Goal: Register for event/course

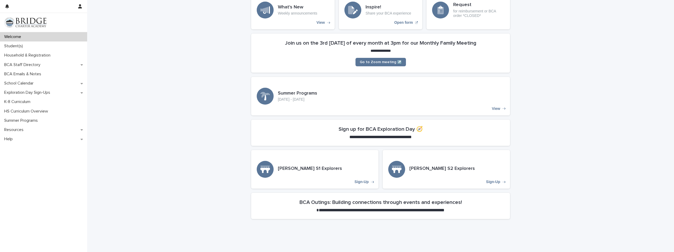
scroll to position [4, 0]
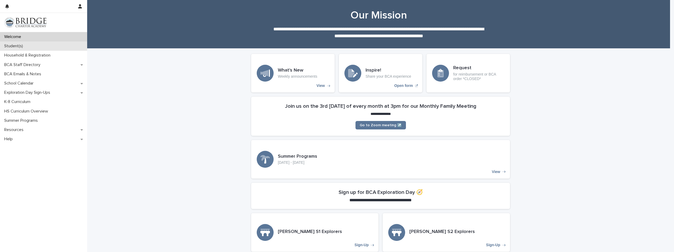
click at [10, 48] on p "Student(s)" at bounding box center [14, 46] width 25 height 5
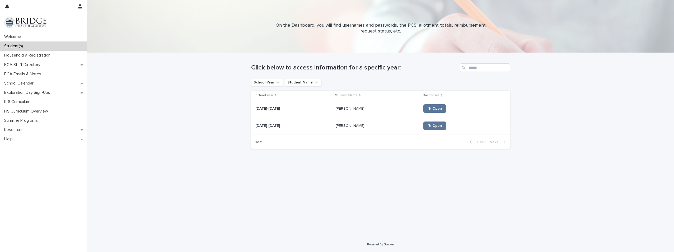
click at [352, 108] on p "[PERSON_NAME]" at bounding box center [351, 108] width 30 height 6
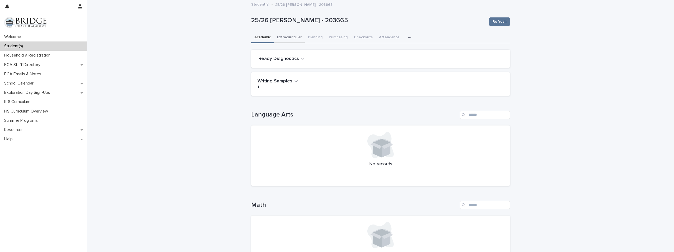
click at [294, 39] on button "Extracurricular" at bounding box center [289, 37] width 31 height 11
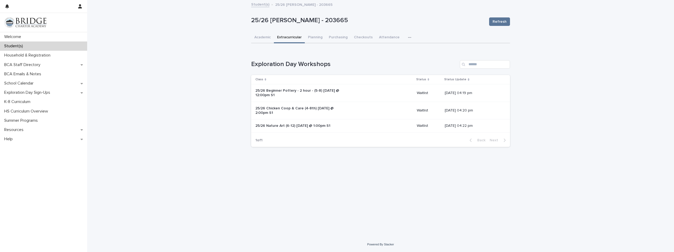
click at [292, 120] on td "25/26 Nature Art (6-12) [DATE] @ 1:00pm S1" at bounding box center [332, 125] width 163 height 13
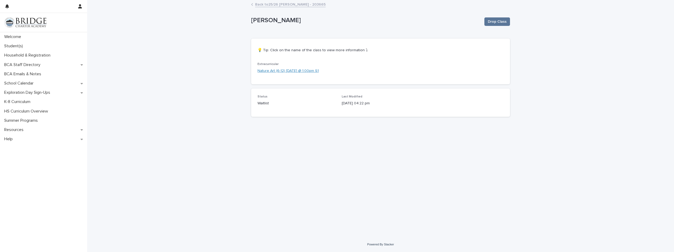
click at [260, 70] on link "Nature Art (6-12) [DATE] @ 1:00pm S1" at bounding box center [288, 71] width 61 height 6
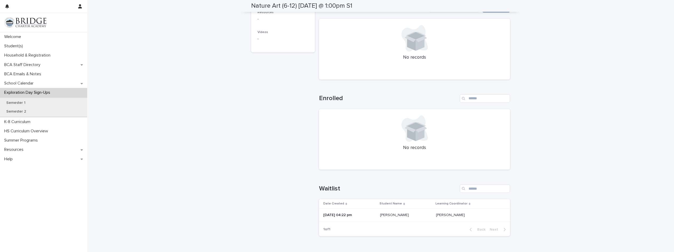
scroll to position [170, 0]
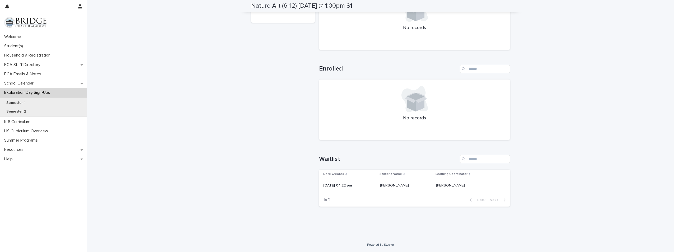
click at [364, 188] on p "[DATE] 04:22 pm" at bounding box center [349, 185] width 53 height 4
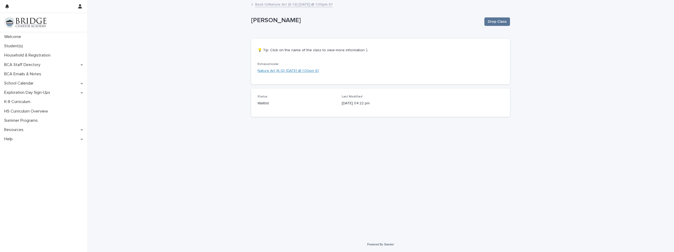
click at [299, 69] on link "Nature Art (6-12) [DATE] @ 1:00pm S1" at bounding box center [288, 71] width 61 height 6
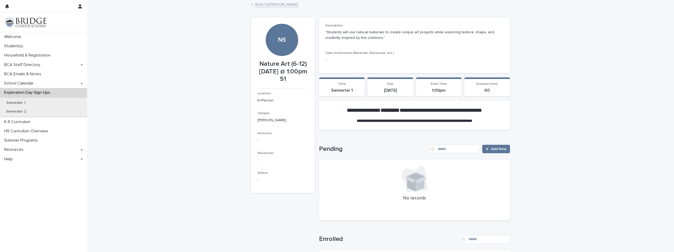
click at [262, 2] on link "Back to [PERSON_NAME]" at bounding box center [276, 4] width 43 height 6
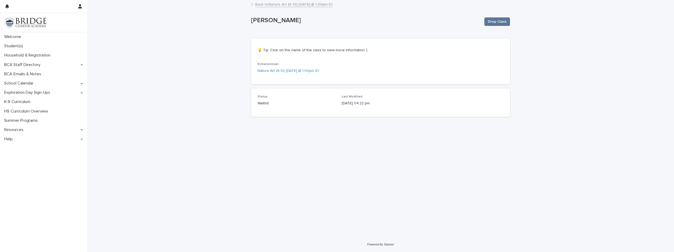
click at [286, 5] on link "Back to Nature Art (6-12) [DATE] @ 1:00pm S1" at bounding box center [293, 4] width 77 height 6
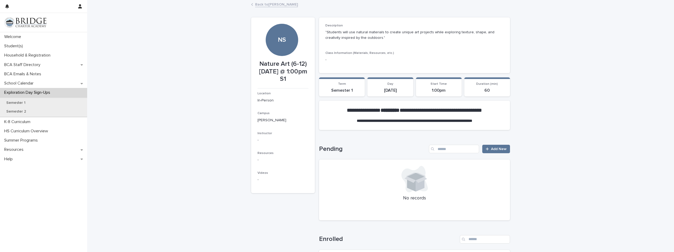
click at [258, 4] on link "Back to [PERSON_NAME]" at bounding box center [276, 4] width 43 height 6
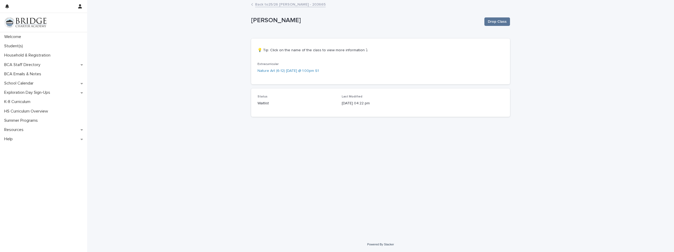
click at [268, 5] on link "Back to 25/26 [PERSON_NAME] - 203665" at bounding box center [290, 4] width 71 height 6
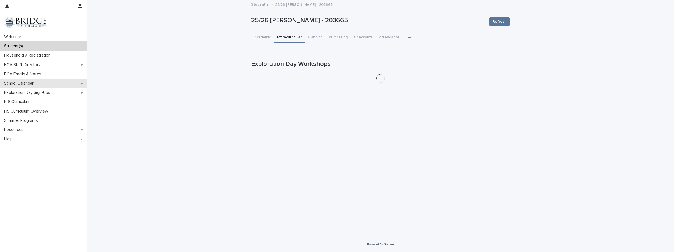
click at [21, 87] on div "School Calendar" at bounding box center [43, 83] width 87 height 9
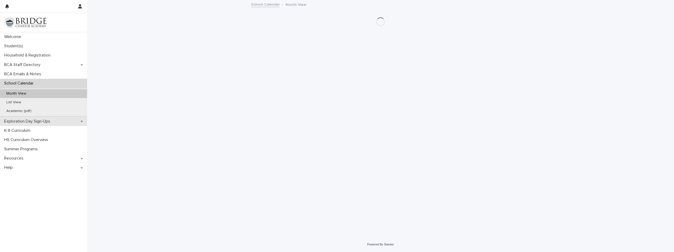
click at [19, 123] on p "Exploration Day Sign-Ups" at bounding box center [28, 121] width 52 height 5
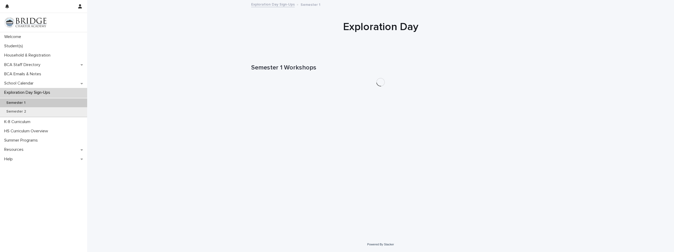
click at [37, 102] on div "Semester 1" at bounding box center [43, 103] width 87 height 9
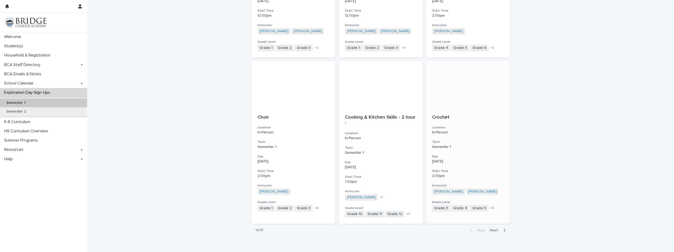
scroll to position [528, 0]
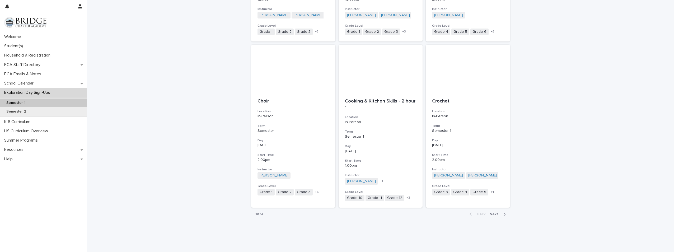
click at [498, 215] on span "Next" at bounding box center [496, 214] width 12 height 4
click at [494, 215] on span "Next" at bounding box center [496, 214] width 12 height 4
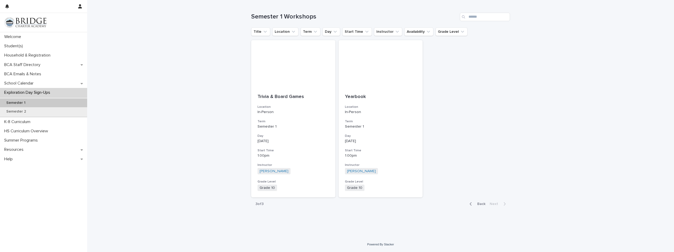
scroll to position [51, 0]
click at [319, 186] on span "+ 4" at bounding box center [321, 187] width 4 height 3
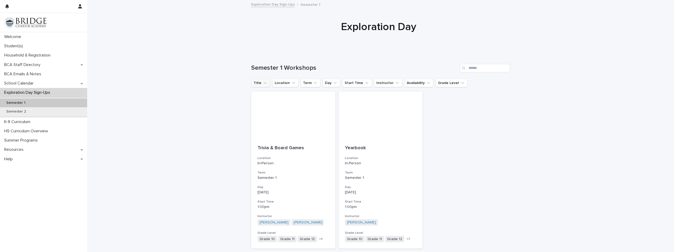
click at [257, 82] on button "Title" at bounding box center [260, 83] width 19 height 8
click at [271, 107] on input at bounding box center [287, 106] width 67 height 8
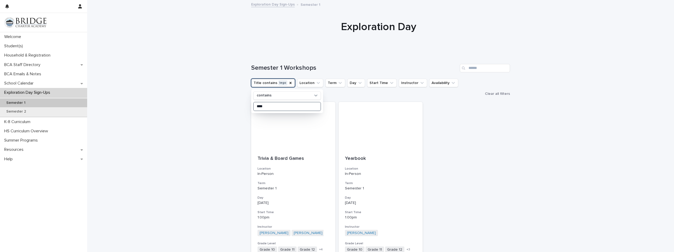
type input "****"
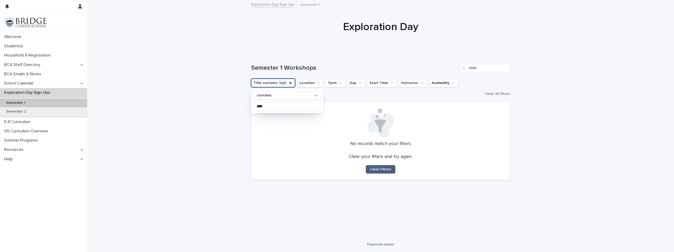
click at [378, 165] on button "Clear Filters" at bounding box center [381, 169] width 30 height 8
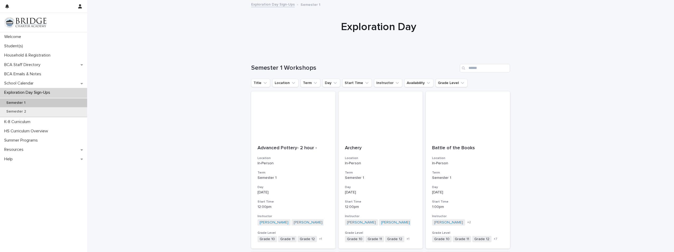
click at [26, 101] on p "Semester 1" at bounding box center [15, 103] width 27 height 4
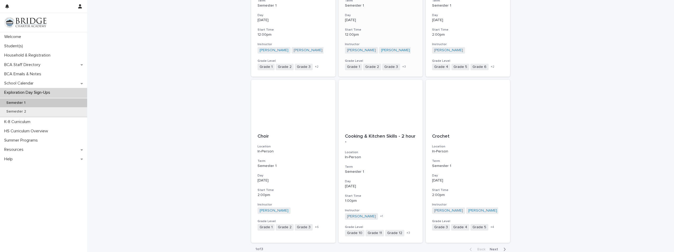
scroll to position [528, 0]
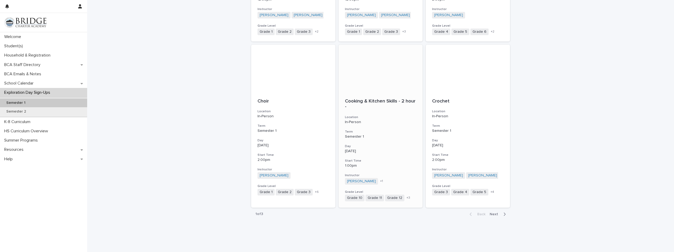
click at [361, 99] on p "Cooking & Kitchen Skills - 2 hour -" at bounding box center [381, 104] width 72 height 11
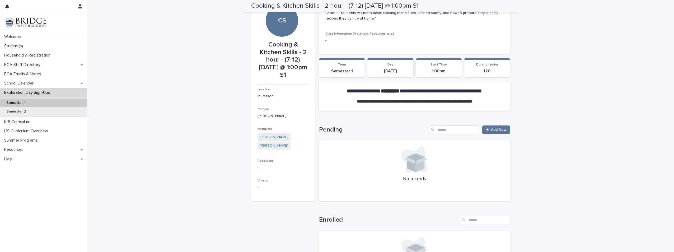
scroll to position [18, 0]
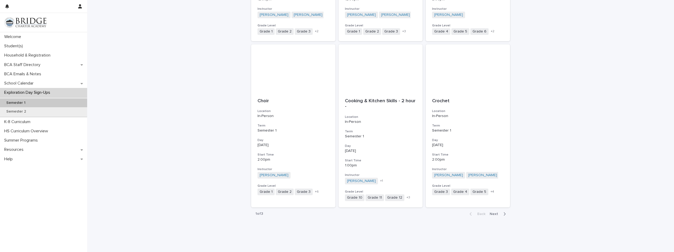
scroll to position [539, 0]
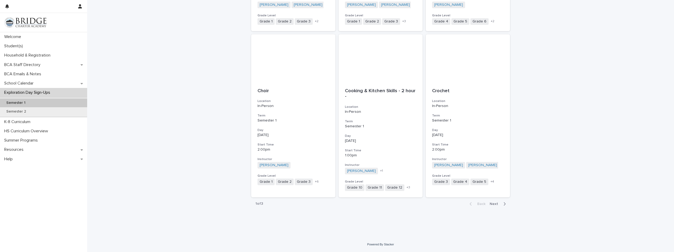
click at [491, 201] on div "Back Next" at bounding box center [487, 203] width 45 height 13
click at [492, 205] on span "Next" at bounding box center [496, 204] width 12 height 4
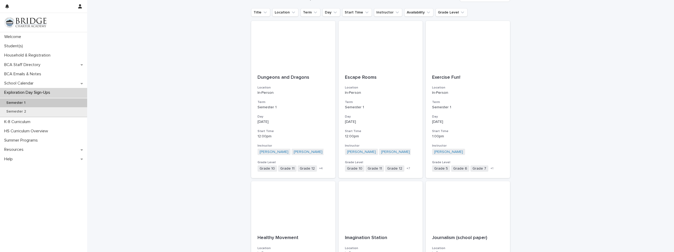
scroll to position [81, 0]
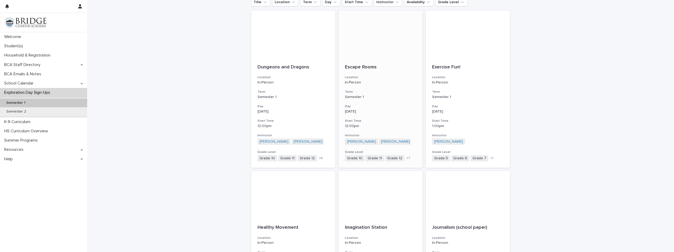
click at [372, 68] on p "Escape Rooms" at bounding box center [381, 67] width 72 height 6
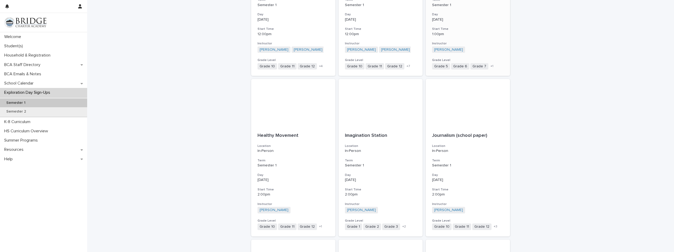
scroll to position [176, 0]
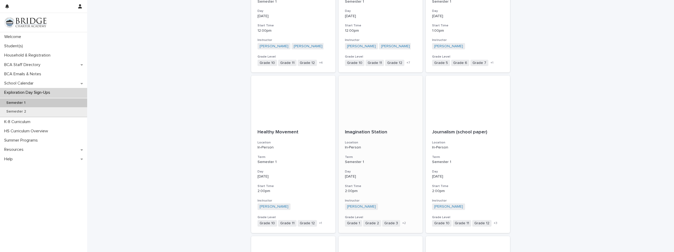
click at [356, 132] on p "Imagination Station" at bounding box center [381, 132] width 72 height 6
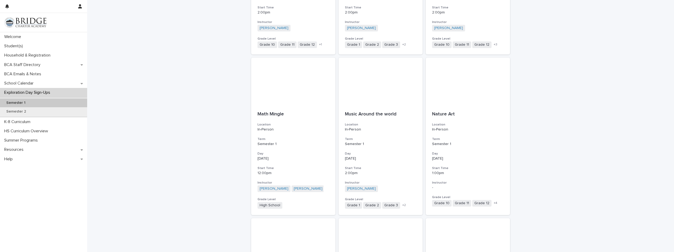
scroll to position [387, 0]
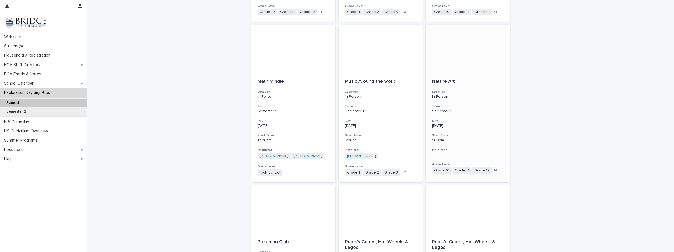
click at [444, 82] on p "Nature Art" at bounding box center [468, 82] width 72 height 6
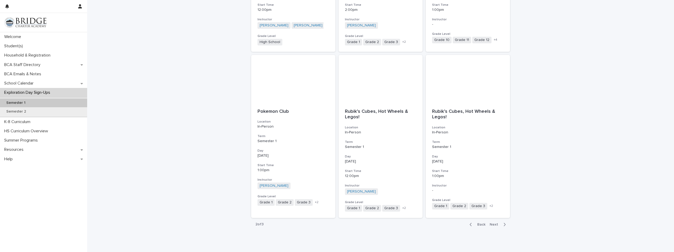
scroll to position [528, 0]
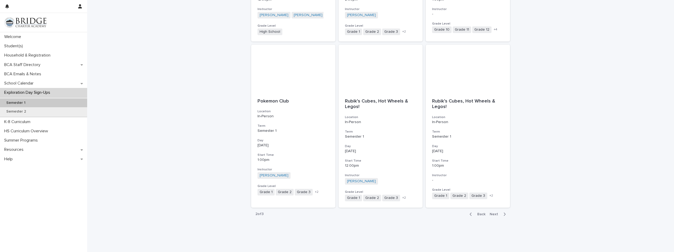
click at [492, 216] on span "Next" at bounding box center [496, 214] width 12 height 4
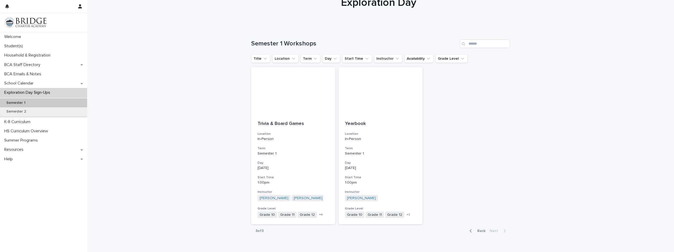
scroll to position [51, 0]
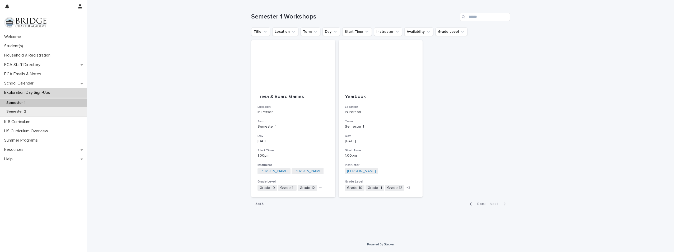
click at [482, 204] on span "Back" at bounding box center [479, 204] width 11 height 4
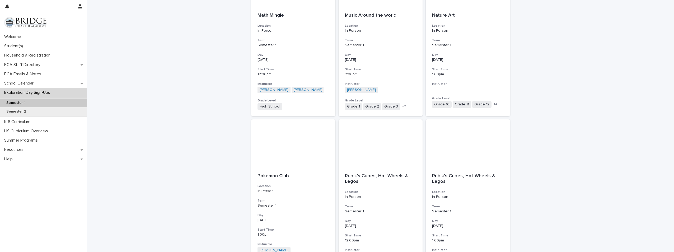
scroll to position [539, 0]
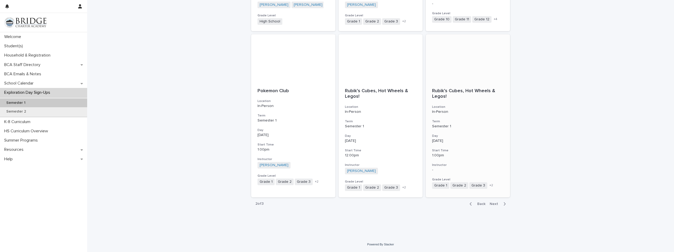
click at [473, 90] on p "Rubik’s Cubes, Hot Wheels & Legos!" at bounding box center [468, 93] width 72 height 11
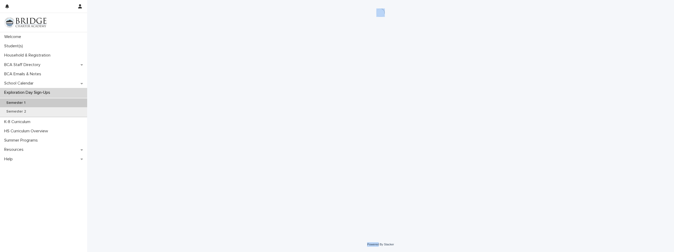
click at [474, 90] on div "Loading... Saving… Loading... Saving…" at bounding box center [381, 112] width 264 height 224
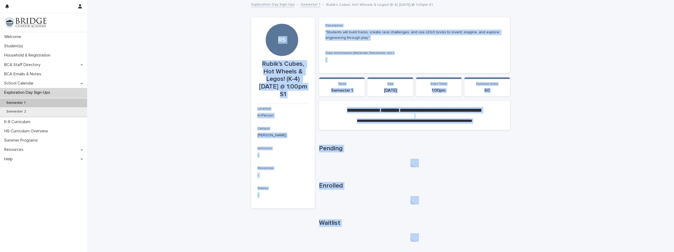
click at [489, 192] on div "Enrolled" at bounding box center [414, 193] width 191 height 22
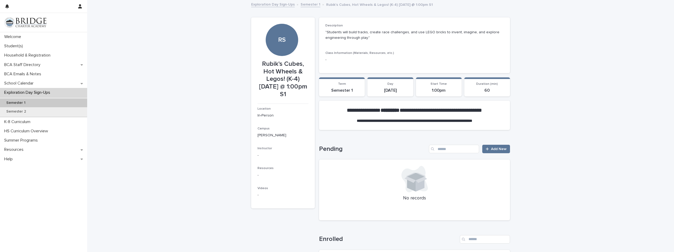
scroll to position [35, 0]
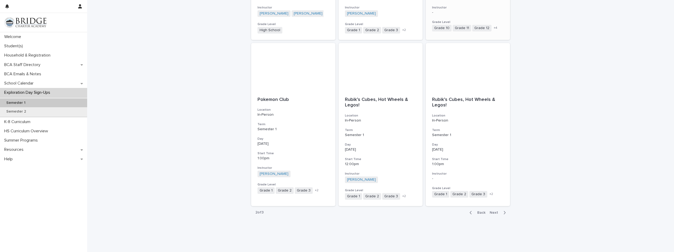
scroll to position [539, 0]
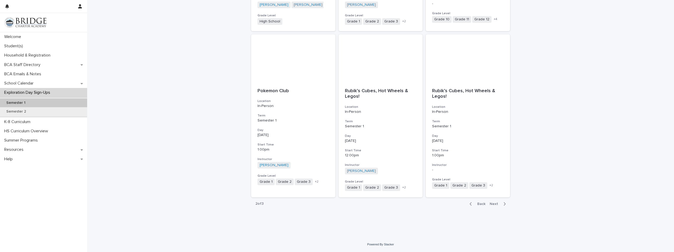
click at [494, 204] on span "Next" at bounding box center [496, 204] width 12 height 4
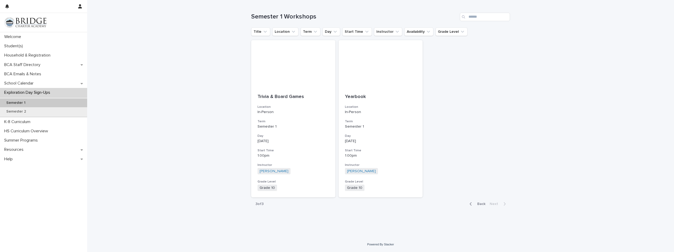
scroll to position [51, 0]
click at [287, 98] on p "Trivia & Board Games" at bounding box center [294, 97] width 72 height 6
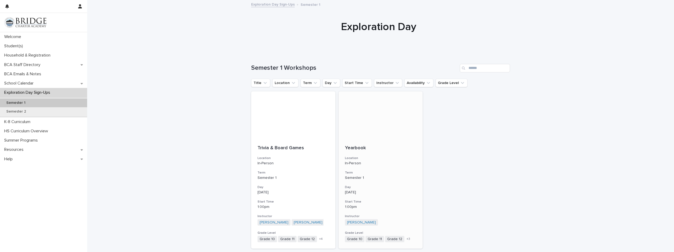
scroll to position [35, 0]
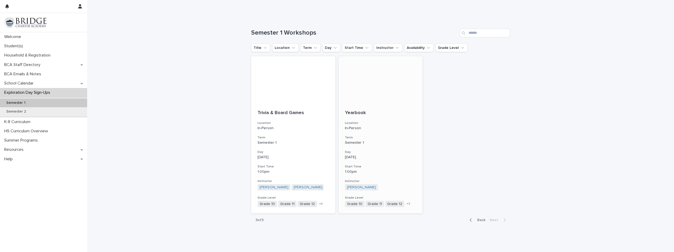
click at [348, 113] on p "Yearbook" at bounding box center [381, 113] width 72 height 6
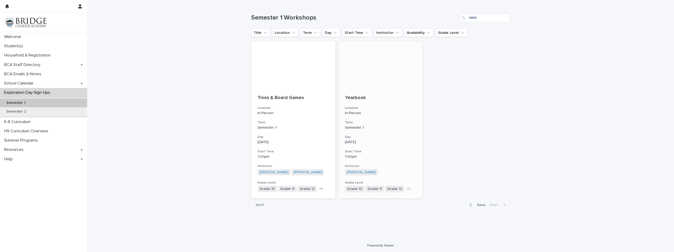
scroll to position [51, 0]
click at [475, 205] on span "Back" at bounding box center [479, 204] width 11 height 4
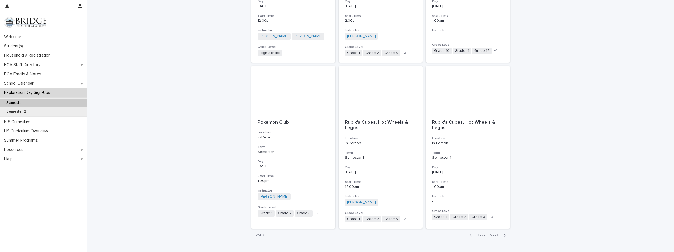
scroll to position [509, 0]
click at [478, 234] on span "Back" at bounding box center [479, 234] width 11 height 4
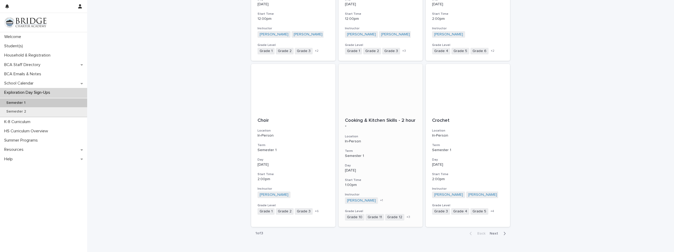
click at [406, 119] on p "Cooking & Kitchen Skills - 2 hour -" at bounding box center [381, 123] width 72 height 11
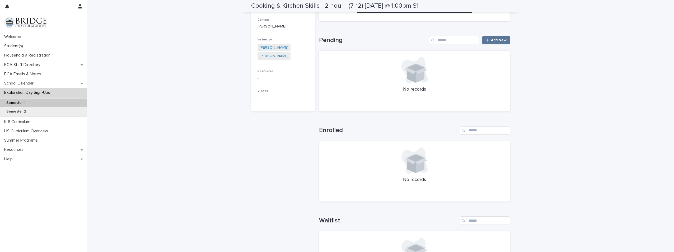
scroll to position [39, 0]
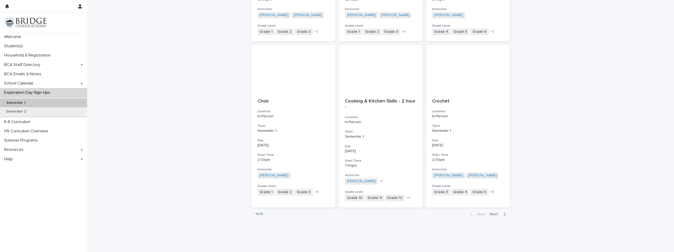
scroll to position [539, 0]
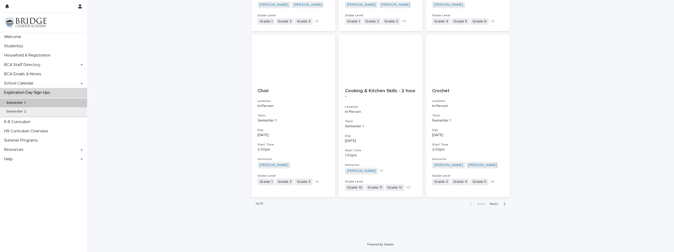
click at [495, 205] on span "Next" at bounding box center [496, 204] width 12 height 4
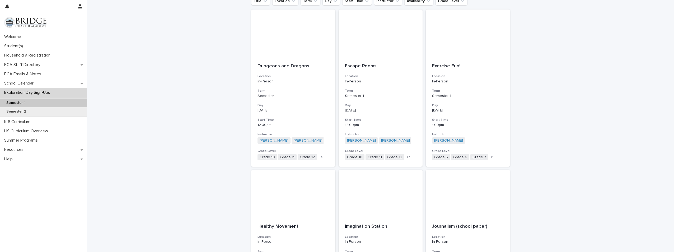
scroll to position [81, 0]
click at [368, 68] on p "Escape Rooms" at bounding box center [381, 67] width 72 height 6
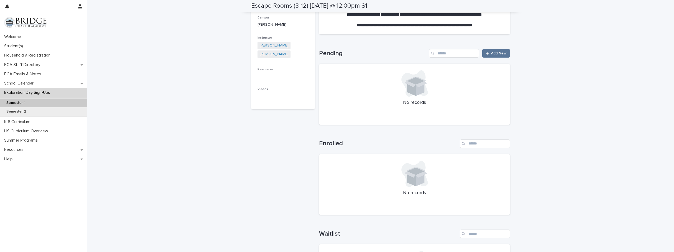
scroll to position [73, 0]
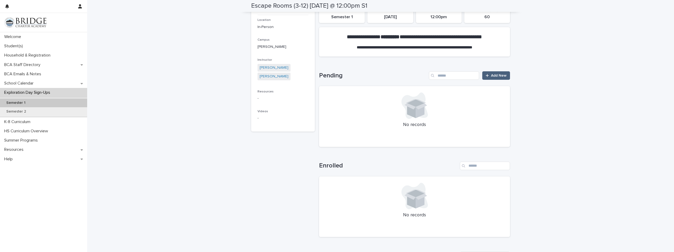
click at [502, 77] on span "Add New" at bounding box center [499, 76] width 16 height 4
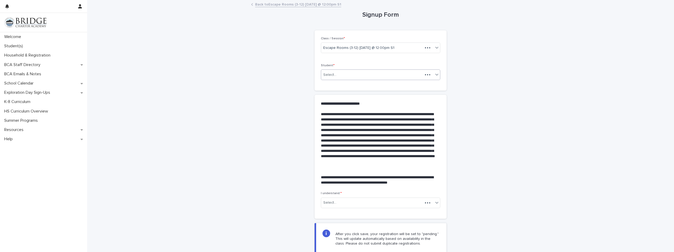
click at [376, 74] on div "Select..." at bounding box center [372, 75] width 102 height 9
click at [366, 86] on div "[PERSON_NAME] - 203665" at bounding box center [378, 84] width 119 height 9
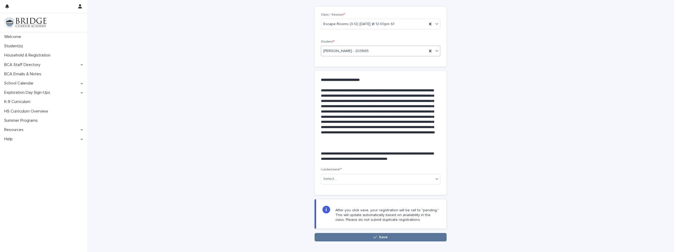
scroll to position [35, 0]
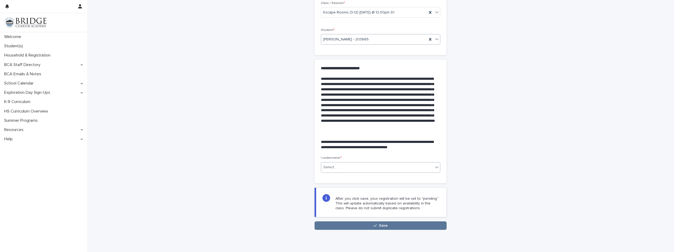
click at [344, 169] on div "Select..." at bounding box center [377, 167] width 112 height 9
click at [340, 179] on div "[PERSON_NAME]" at bounding box center [378, 177] width 119 height 9
click at [386, 225] on button "Save" at bounding box center [381, 225] width 132 height 8
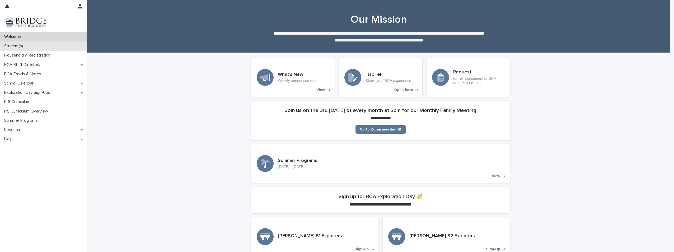
click at [29, 44] on div "Student(s)" at bounding box center [43, 45] width 87 height 9
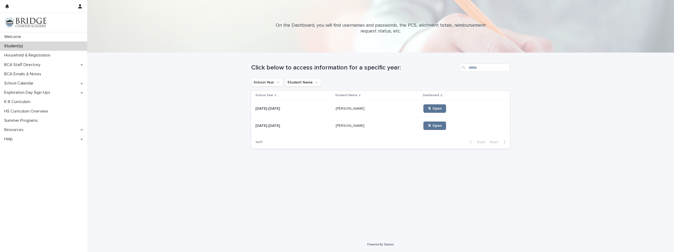
click at [343, 108] on p "[PERSON_NAME]" at bounding box center [351, 108] width 30 height 6
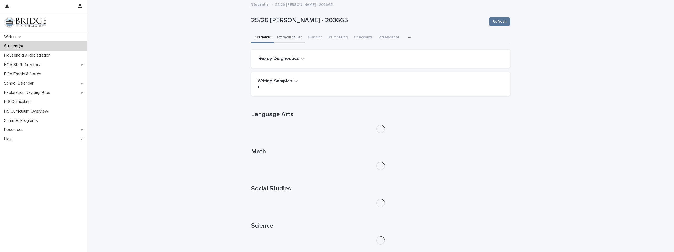
click at [297, 34] on button "Extracurricular" at bounding box center [289, 37] width 31 height 11
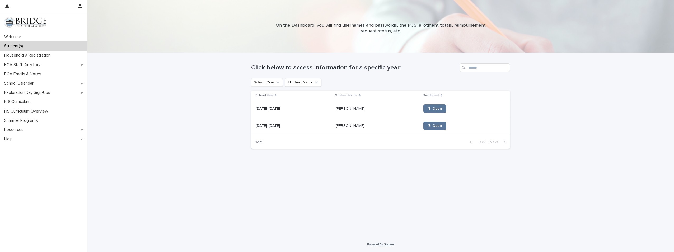
click at [348, 128] on p "[PERSON_NAME]" at bounding box center [351, 126] width 30 height 6
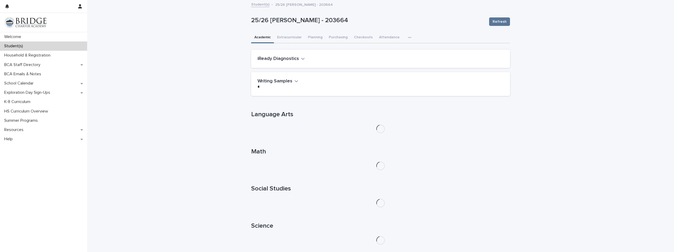
click at [286, 31] on div "25/26 Martin, Natalie - 203664 Refresh" at bounding box center [380, 21] width 259 height 21
click at [285, 36] on button "Extracurricular" at bounding box center [289, 37] width 31 height 11
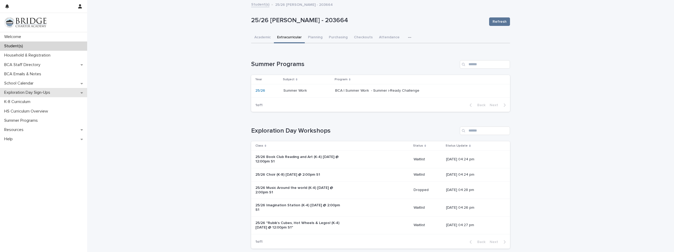
click at [27, 91] on p "Exploration Day Sign-Ups" at bounding box center [28, 92] width 52 height 5
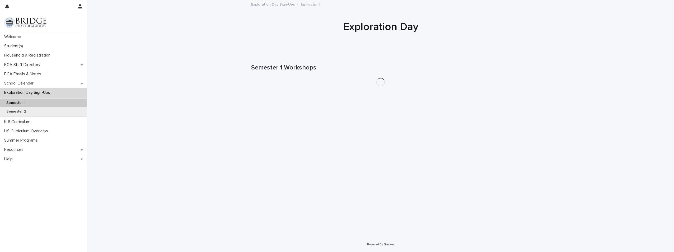
click at [55, 101] on div "Semester 1" at bounding box center [43, 103] width 87 height 9
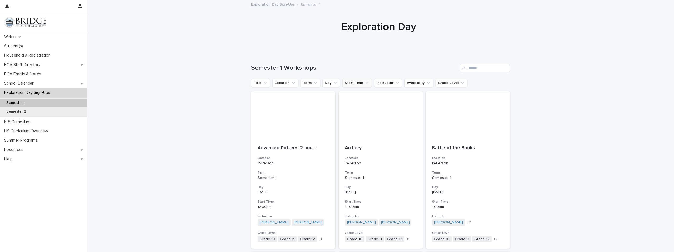
click at [350, 85] on button "Start Time" at bounding box center [357, 83] width 30 height 8
click at [355, 125] on p "1:00pm" at bounding box center [373, 125] width 56 height 4
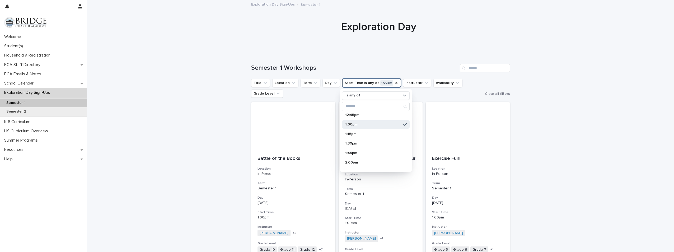
scroll to position [35, 0]
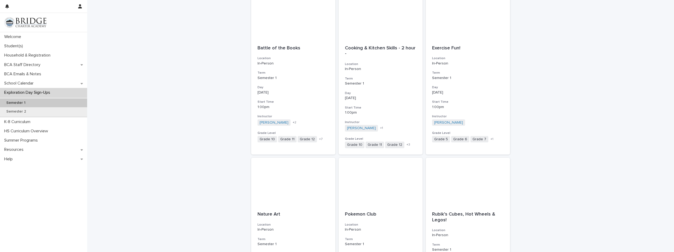
scroll to position [0, 0]
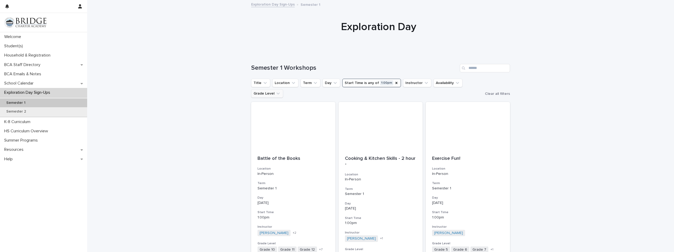
click at [275, 92] on icon "Grade Level" at bounding box center [277, 93] width 5 height 5
click at [264, 155] on p "Grade 3" at bounding box center [284, 156] width 56 height 4
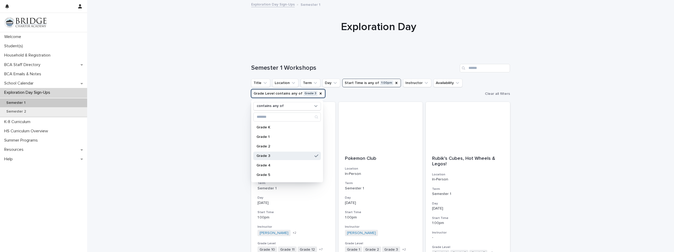
click at [559, 149] on div "Loading... Saving… Loading... Saving… Semester 1 Workshops Title Location Term …" at bounding box center [380, 177] width 587 height 249
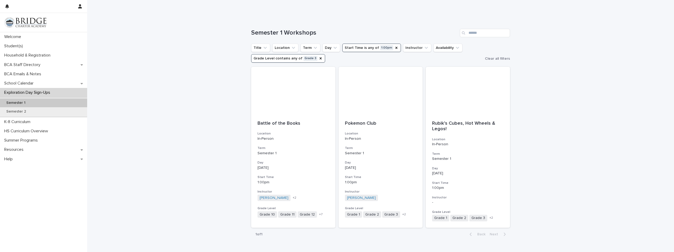
scroll to position [66, 0]
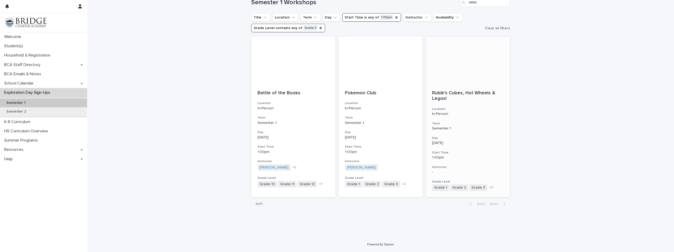
click at [447, 92] on p "Rubik’s Cubes, Hot Wheels & Legos!" at bounding box center [468, 95] width 72 height 11
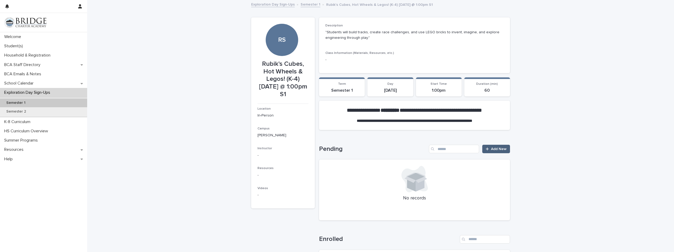
click at [491, 147] on span "Add New" at bounding box center [499, 149] width 16 height 4
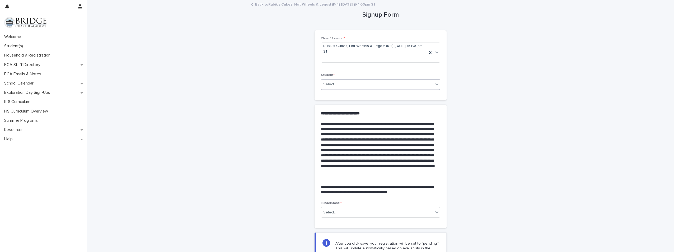
click at [412, 84] on div "Select..." at bounding box center [380, 84] width 119 height 11
click at [362, 99] on div "[PERSON_NAME] - 203664" at bounding box center [378, 98] width 119 height 9
click at [338, 214] on div "I understand: * Select..." at bounding box center [380, 211] width 119 height 21
click at [337, 210] on input "text" at bounding box center [337, 212] width 1 height 4
click at [334, 215] on div "[PERSON_NAME]" at bounding box center [378, 216] width 119 height 9
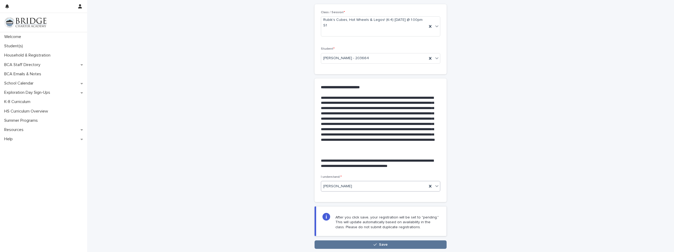
scroll to position [35, 0]
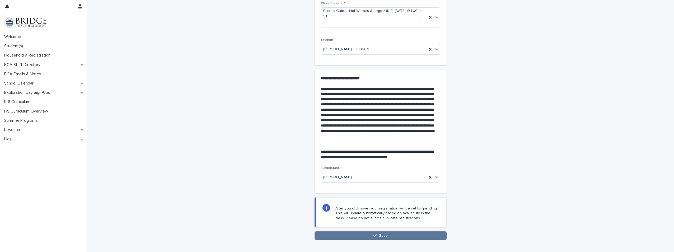
click at [343, 224] on div "Loading... Saving… After you click save, your registration will be set to "pend…" at bounding box center [381, 214] width 132 height 34
click at [344, 231] on button "Save" at bounding box center [381, 235] width 132 height 8
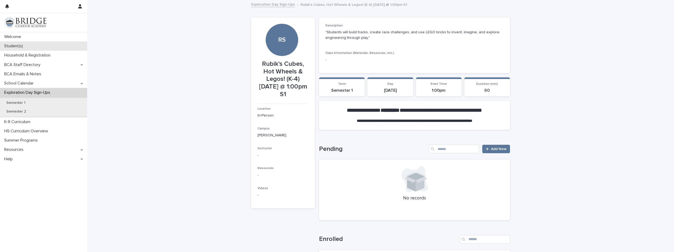
click at [31, 49] on div "Student(s)" at bounding box center [43, 45] width 87 height 9
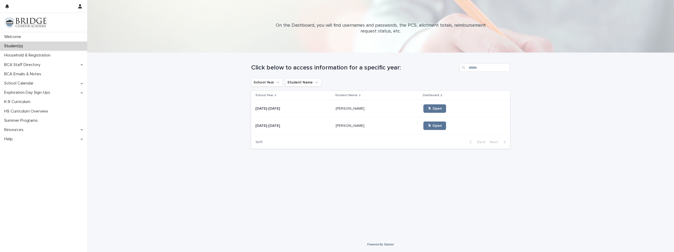
click at [336, 127] on p "[PERSON_NAME]" at bounding box center [351, 126] width 30 height 6
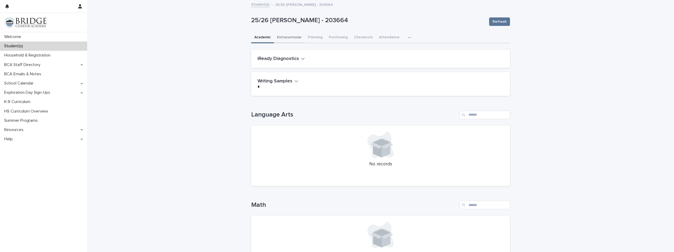
click at [291, 38] on button "Extracurricular" at bounding box center [289, 37] width 31 height 11
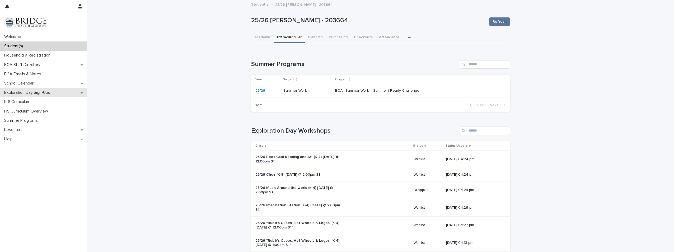
click at [41, 93] on p "Exploration Day Sign-Ups" at bounding box center [28, 92] width 52 height 5
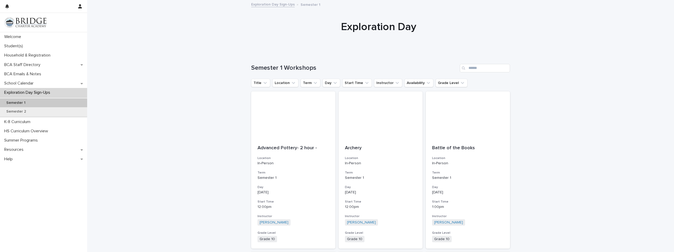
click at [74, 102] on div "Semester 1" at bounding box center [43, 103] width 87 height 9
click at [342, 82] on button "Start Time" at bounding box center [357, 83] width 30 height 8
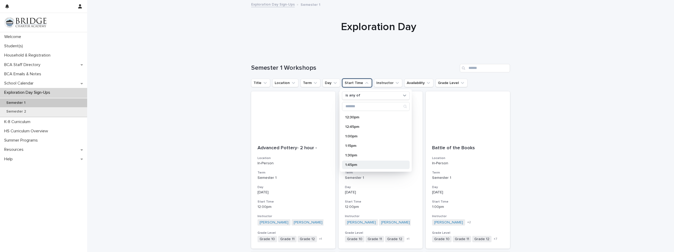
scroll to position [135, 0]
click at [357, 161] on p "2:00pm" at bounding box center [373, 163] width 56 height 4
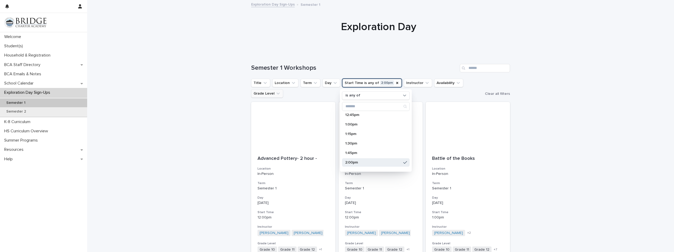
click at [255, 96] on button "Grade Level" at bounding box center [267, 93] width 32 height 8
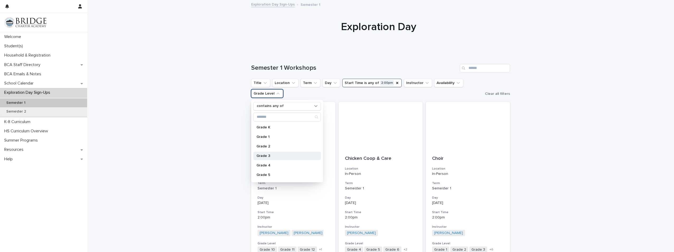
scroll to position [35, 0]
click at [273, 147] on p "Grade 6" at bounding box center [284, 149] width 56 height 4
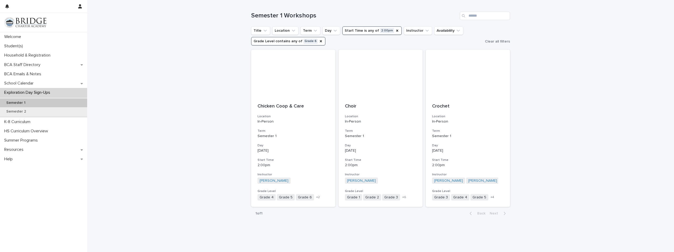
scroll to position [62, 0]
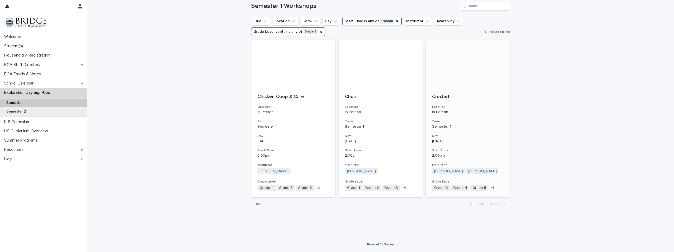
click at [444, 97] on p "Crochet" at bounding box center [468, 97] width 72 height 6
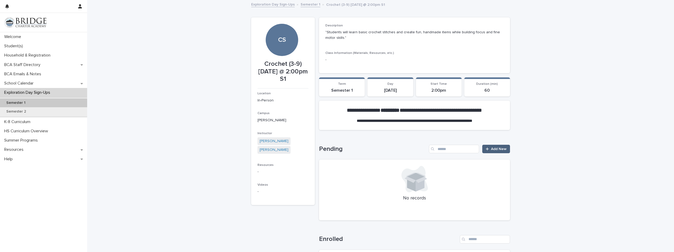
click at [501, 149] on span "Add New" at bounding box center [499, 149] width 16 height 4
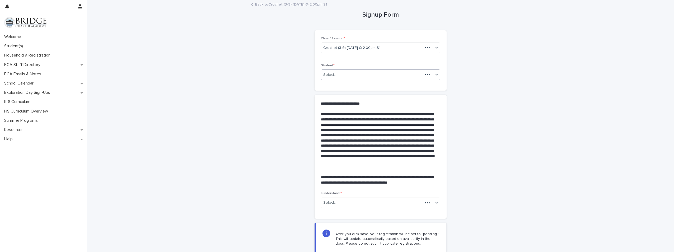
click at [364, 77] on div "Select..." at bounding box center [372, 75] width 102 height 9
click at [352, 89] on div "[PERSON_NAME] - 203665" at bounding box center [378, 84] width 119 height 9
click at [337, 200] on div "Select..." at bounding box center [377, 202] width 112 height 9
click at [339, 211] on div "[PERSON_NAME]" at bounding box center [378, 212] width 119 height 9
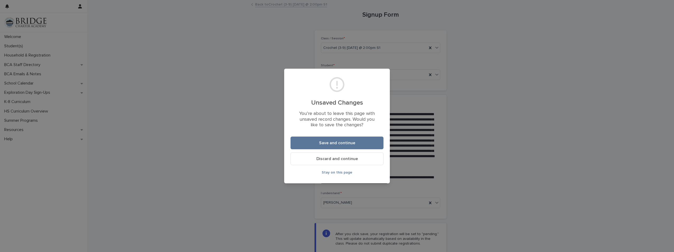
click at [346, 156] on button "Discard and continue" at bounding box center [337, 158] width 93 height 13
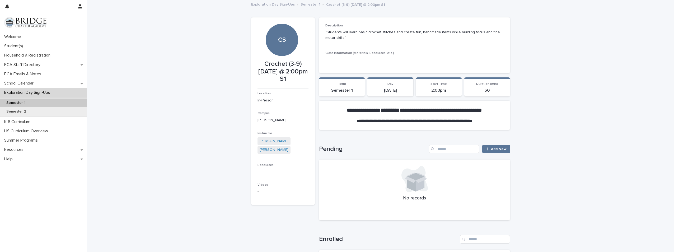
click at [297, 9] on div "**********" at bounding box center [380, 203] width 259 height 404
click at [303, 4] on link "Semester 1" at bounding box center [311, 4] width 20 height 6
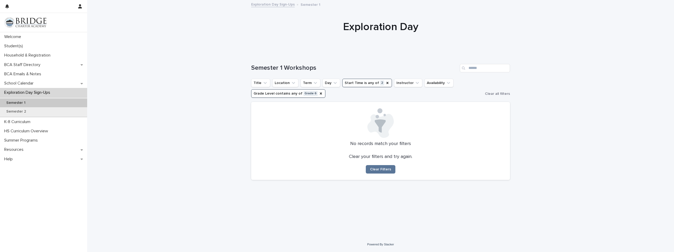
click at [389, 173] on button "Clear Filters" at bounding box center [381, 169] width 30 height 8
